Goal: Check status: Check status

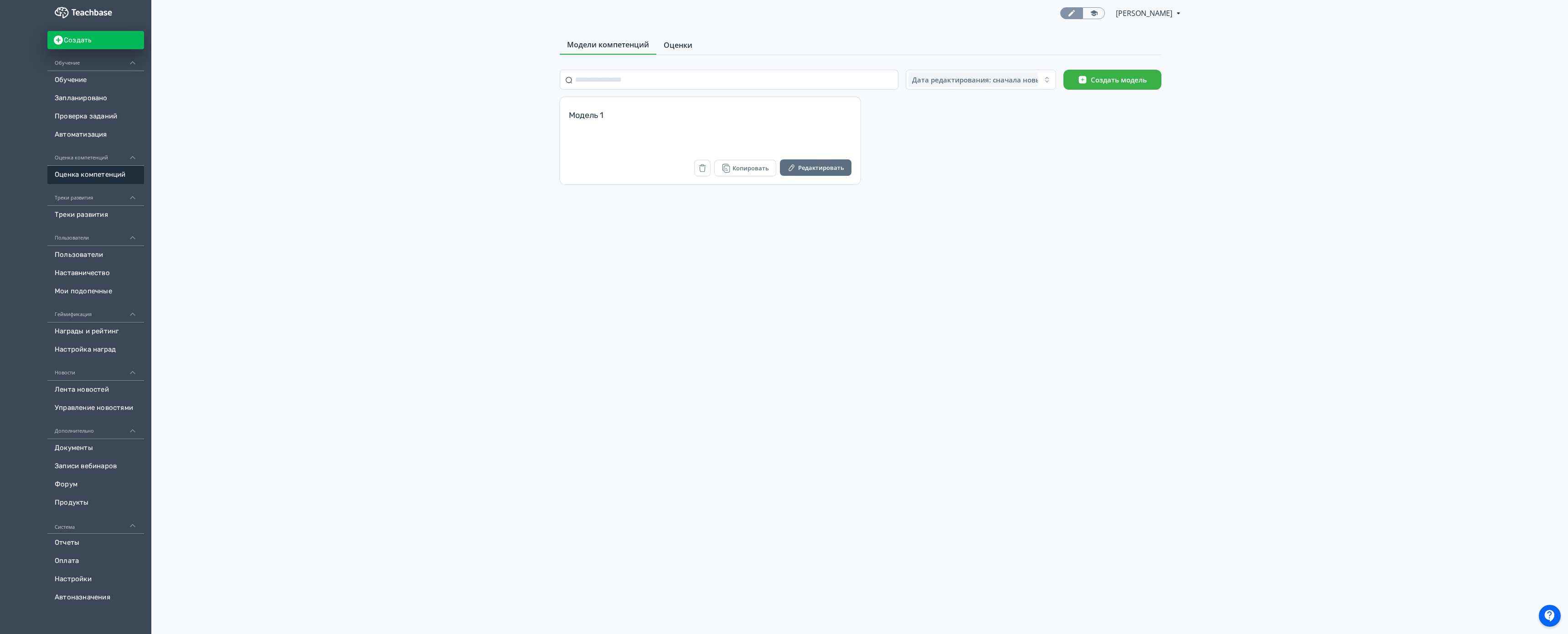
click at [664, 47] on span "Оценки" at bounding box center [678, 45] width 29 height 11
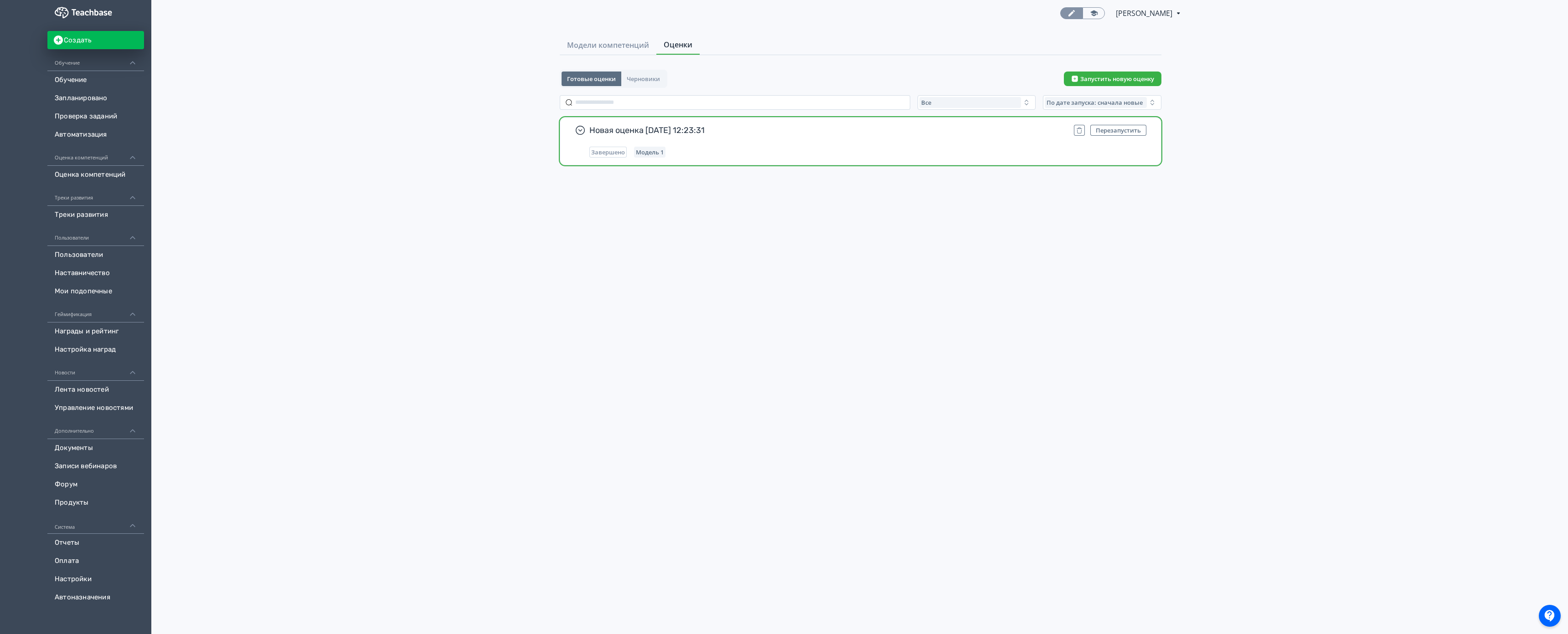
click at [589, 138] on div "Новая оценка [DATE] 12:23:31 Перезапустить Завершено Модель 1" at bounding box center [867, 141] width 557 height 33
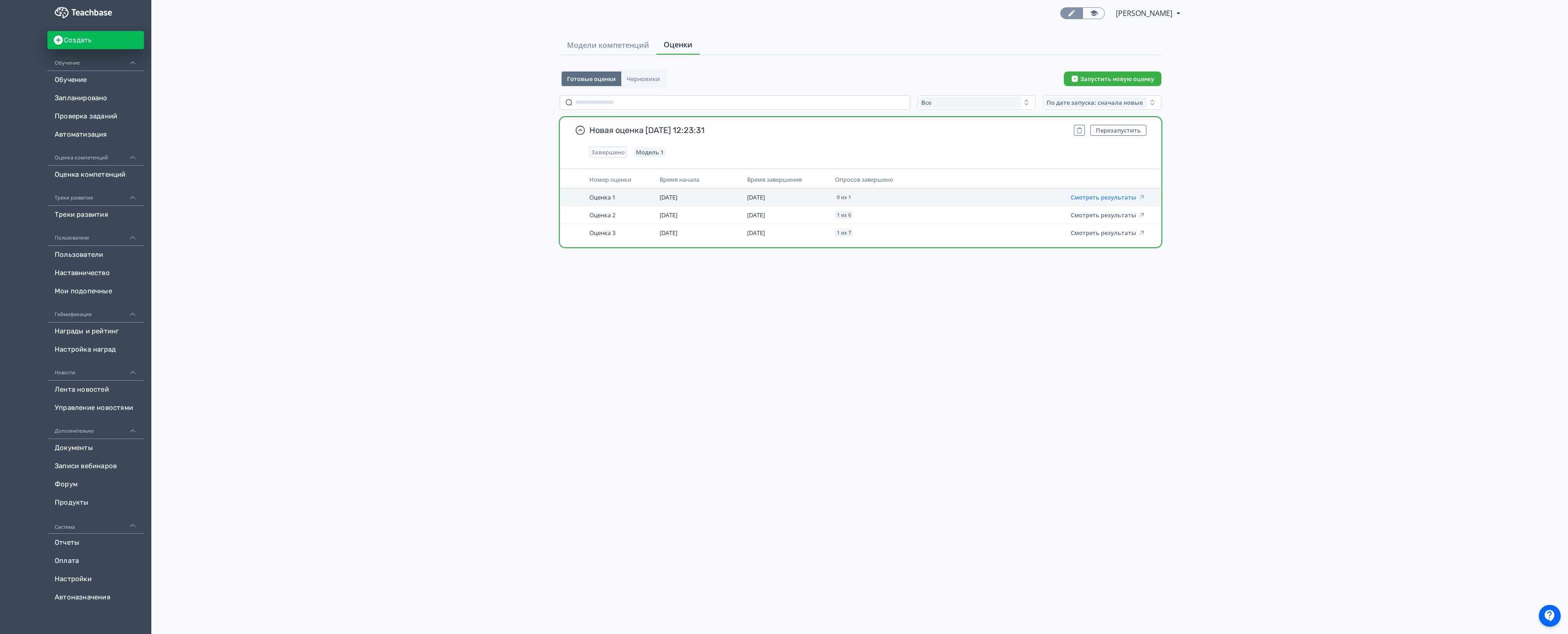
click at [1071, 198] on button "Смотреть результаты" at bounding box center [1107, 197] width 75 height 7
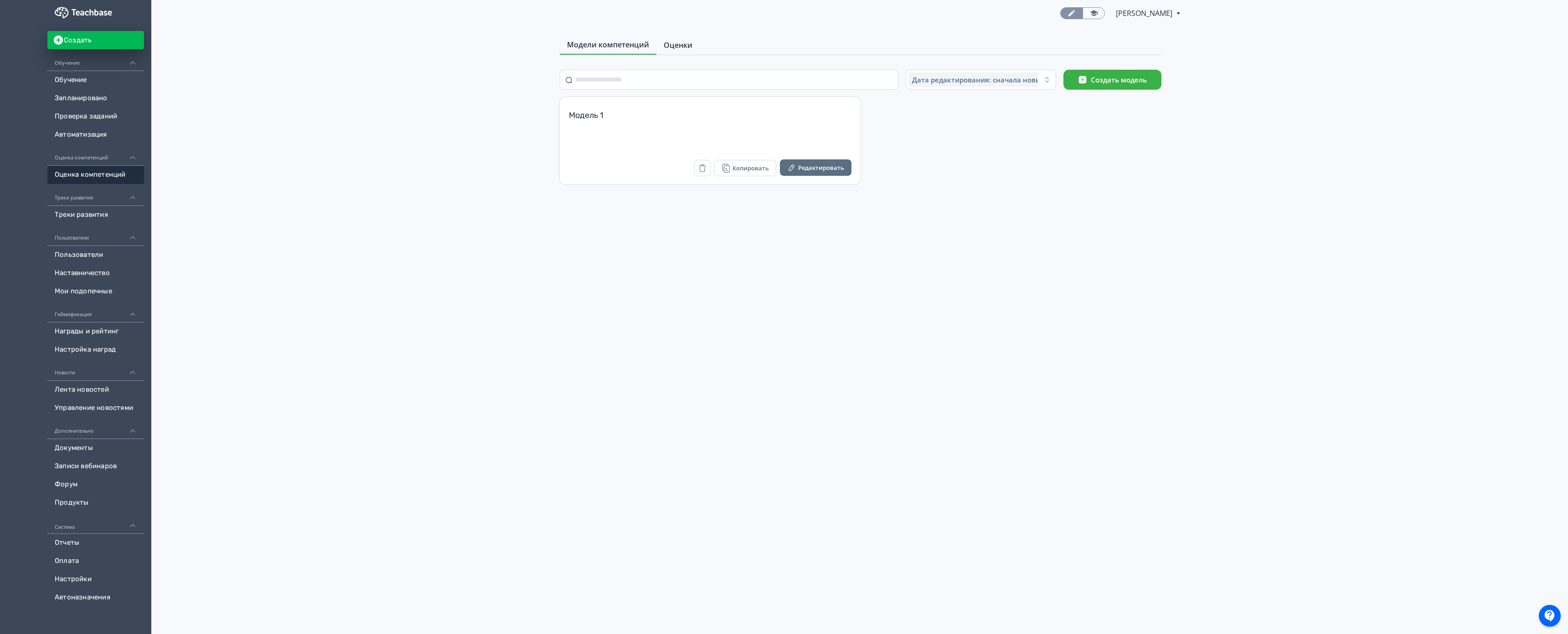
click at [664, 39] on span "Оценки" at bounding box center [678, 45] width 29 height 11
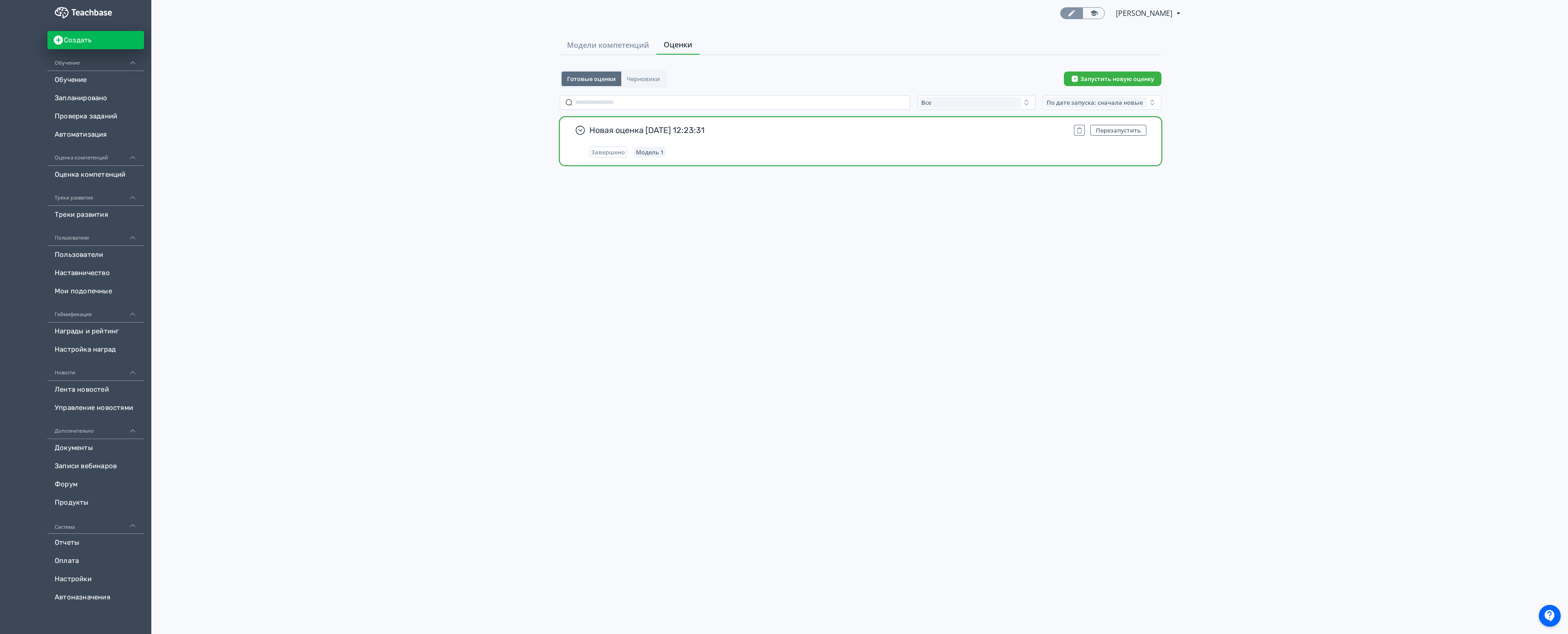
click at [589, 135] on span "Новая оценка [DATE] 12:23:31" at bounding box center [828, 130] width 477 height 11
